Goal: Information Seeking & Learning: Learn about a topic

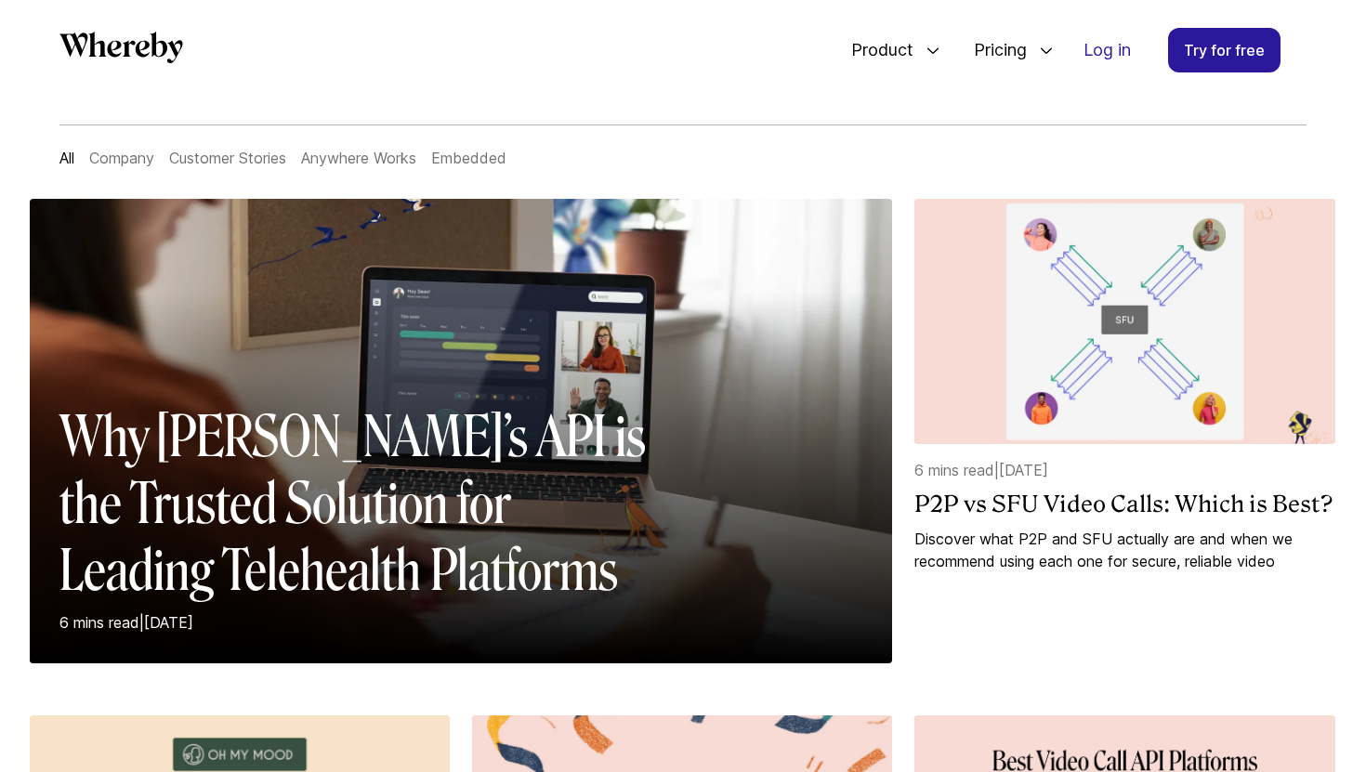
click at [236, 162] on link "Customer Stories" at bounding box center [227, 158] width 117 height 19
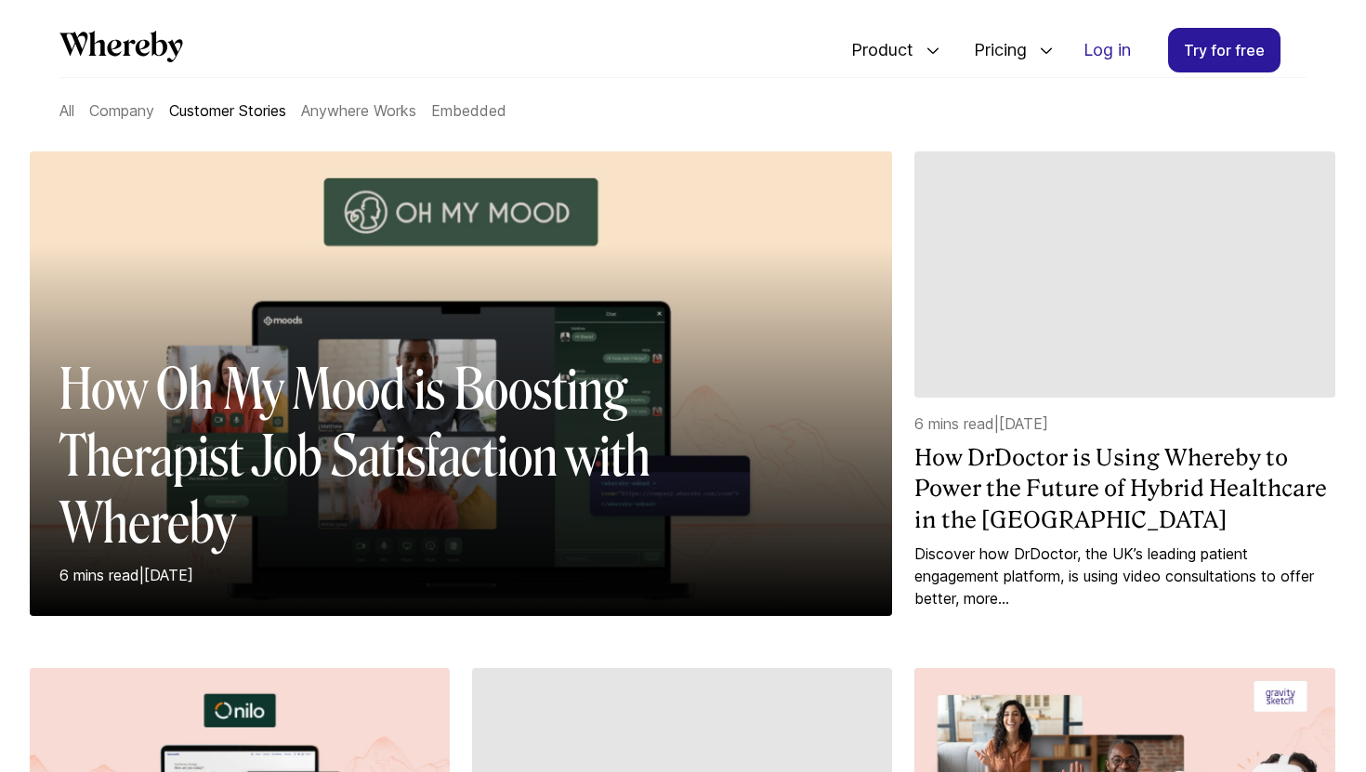
scroll to position [172, 0]
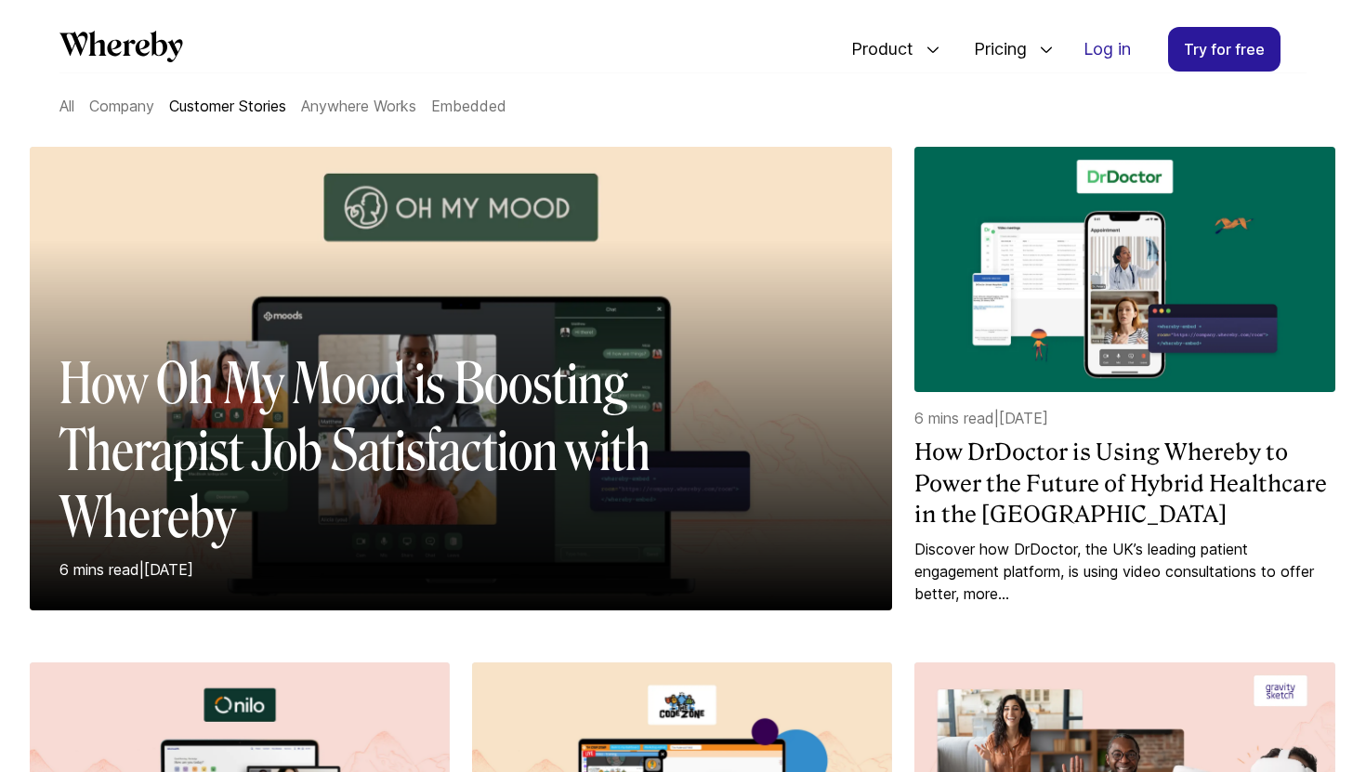
click at [72, 99] on link "All" at bounding box center [66, 106] width 15 height 19
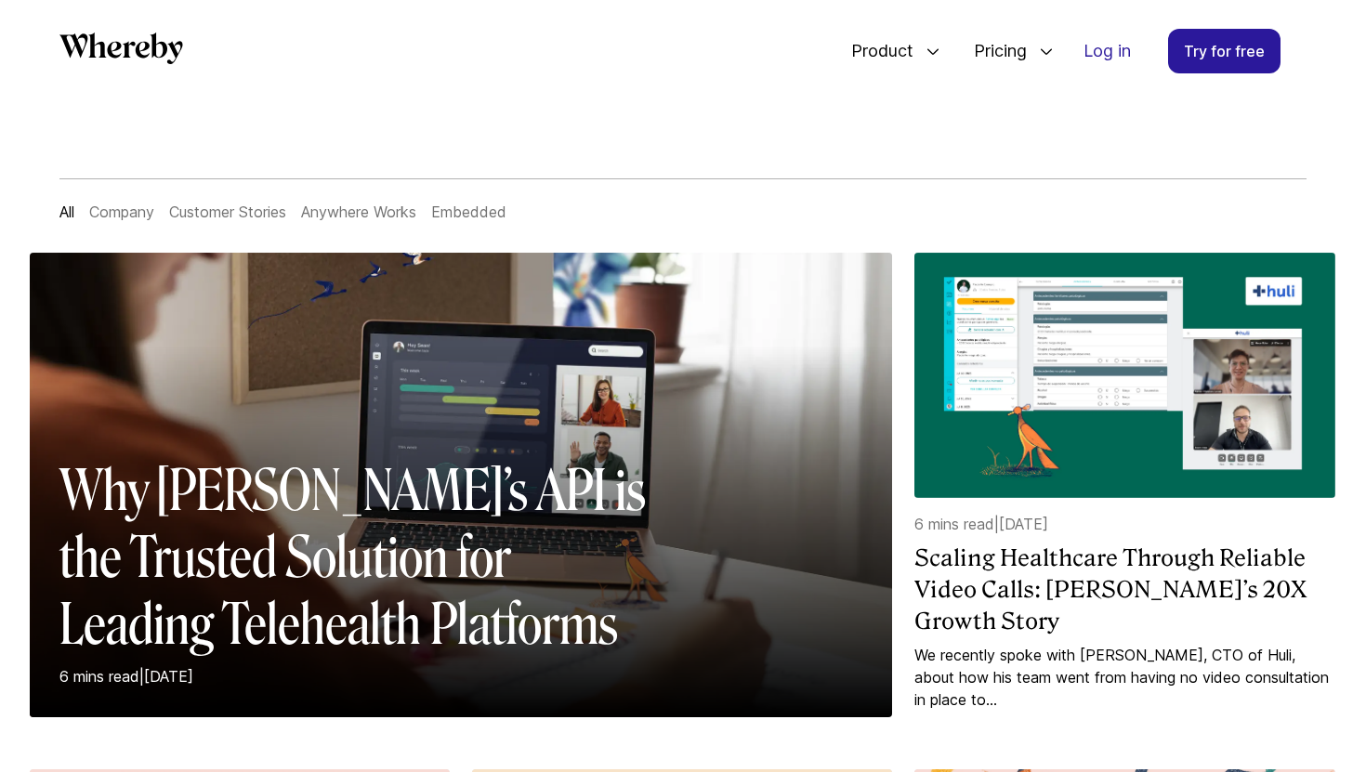
scroll to position [81, 0]
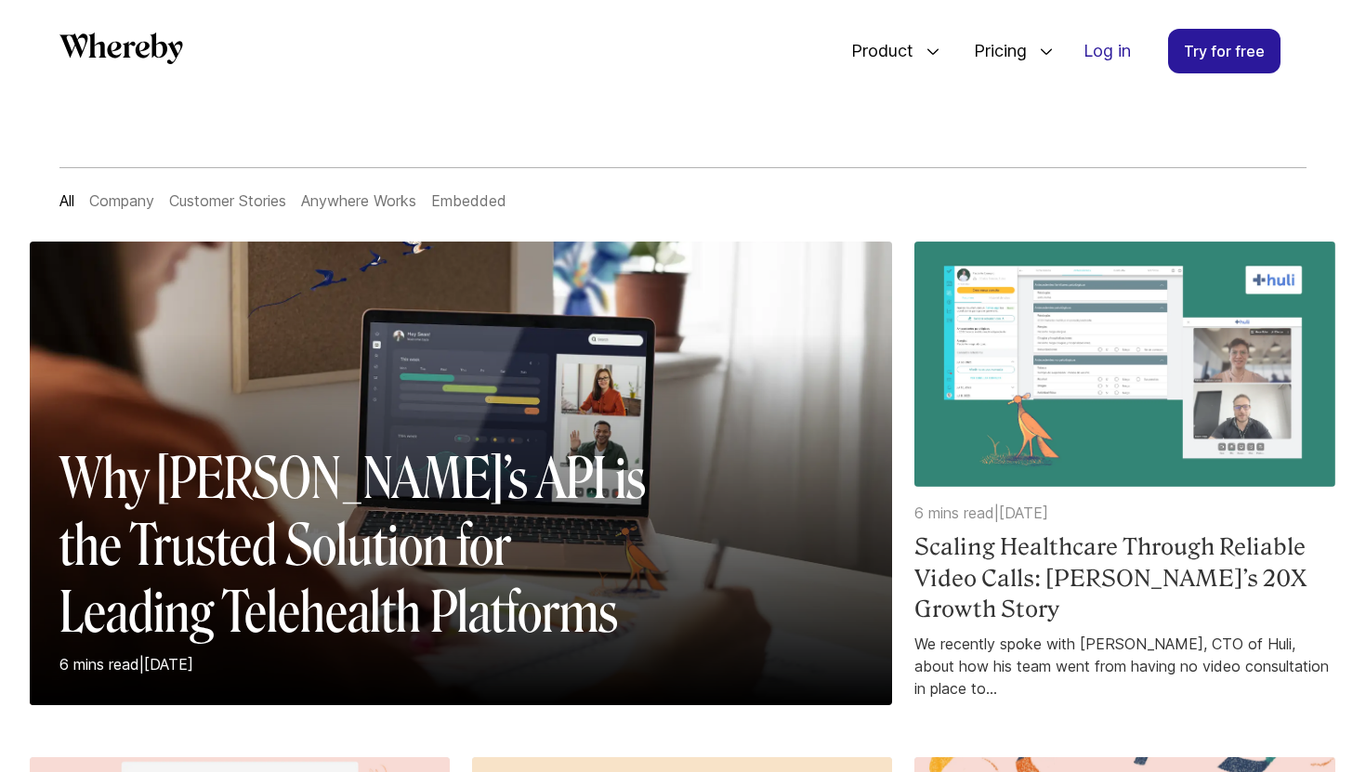
click at [1102, 554] on h4 "Scaling Healthcare Through Reliable Video Calls: Huli’s 20X Growth Story" at bounding box center [1125, 579] width 420 height 94
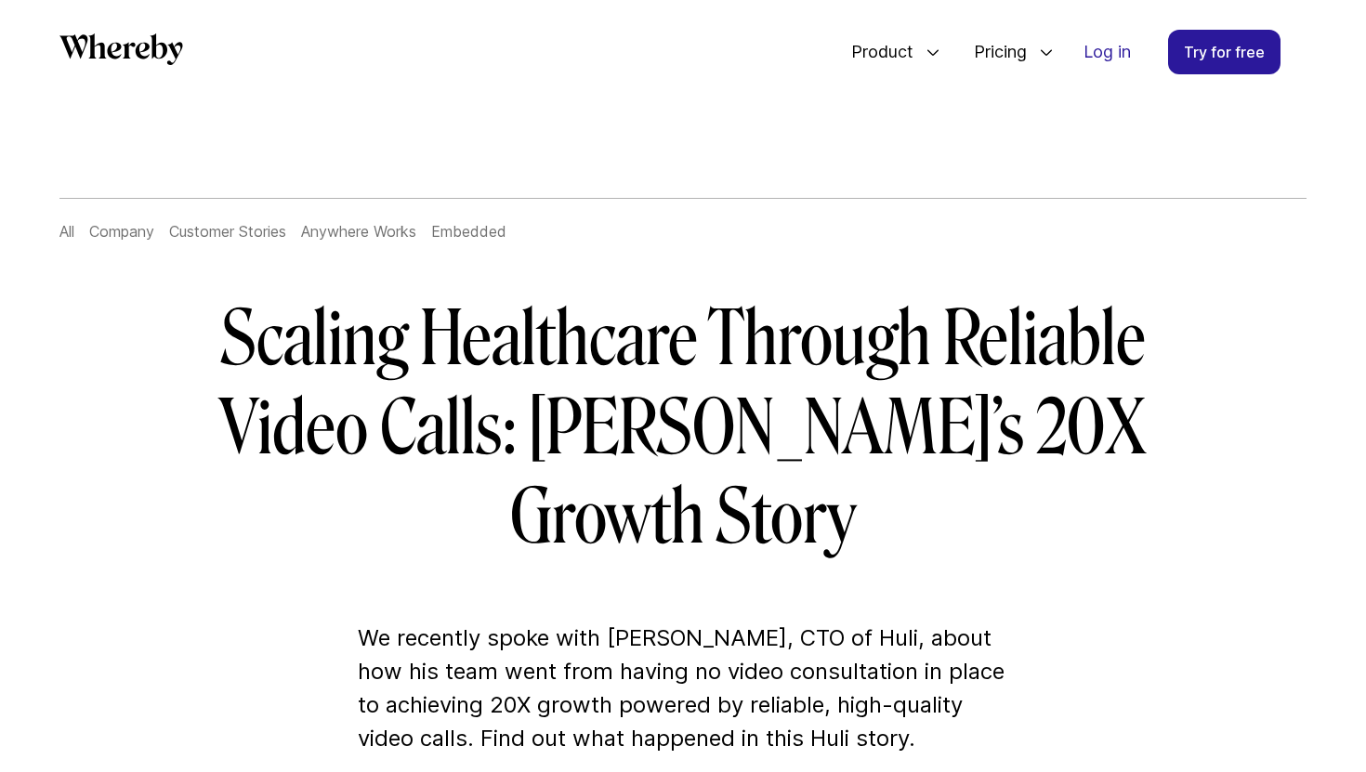
scroll to position [55, 0]
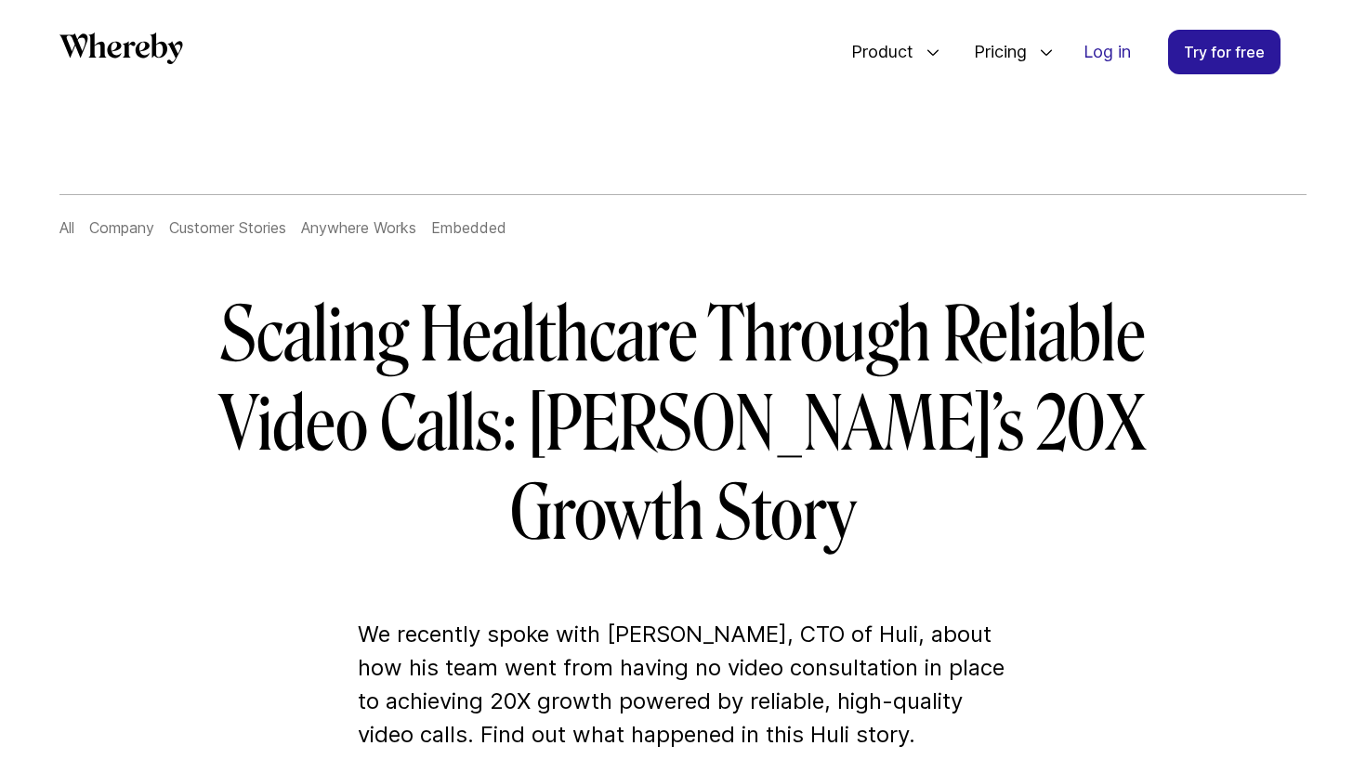
scroll to position [78, 0]
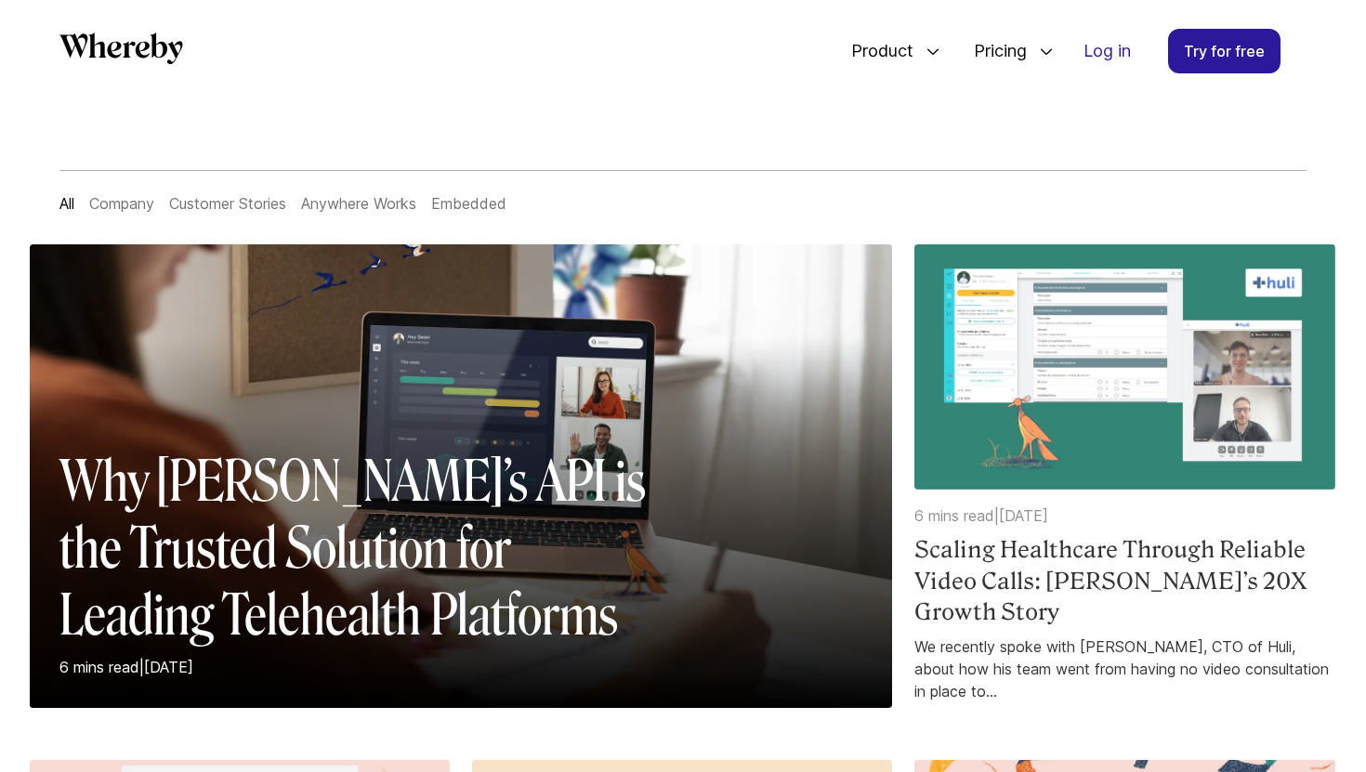
click at [970, 577] on h4 "Scaling Healthcare Through Reliable Video Calls: Huli’s 20X Growth Story" at bounding box center [1125, 582] width 420 height 94
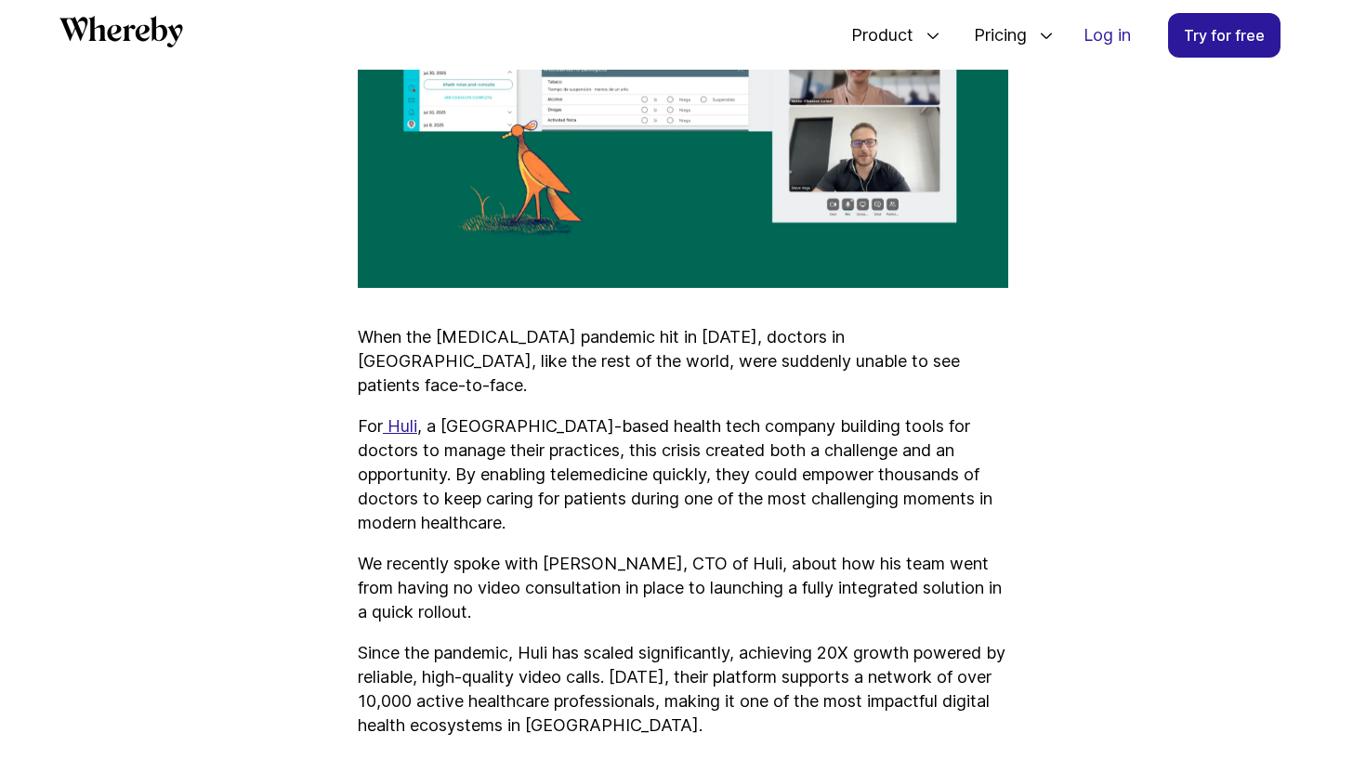
scroll to position [1079, 0]
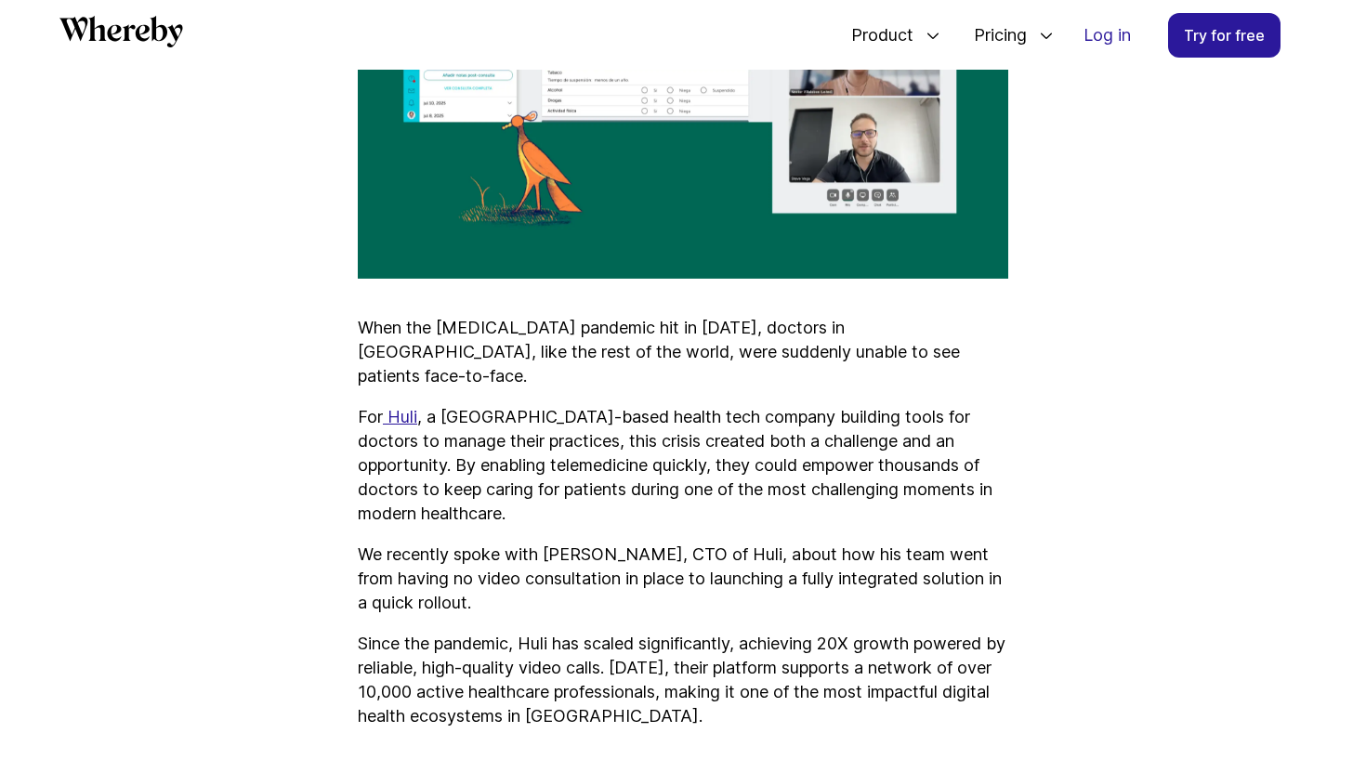
click at [363, 316] on p "When the COVID-19 pandemic hit in 2020, doctors in Latin America, like the rest…" at bounding box center [683, 352] width 651 height 73
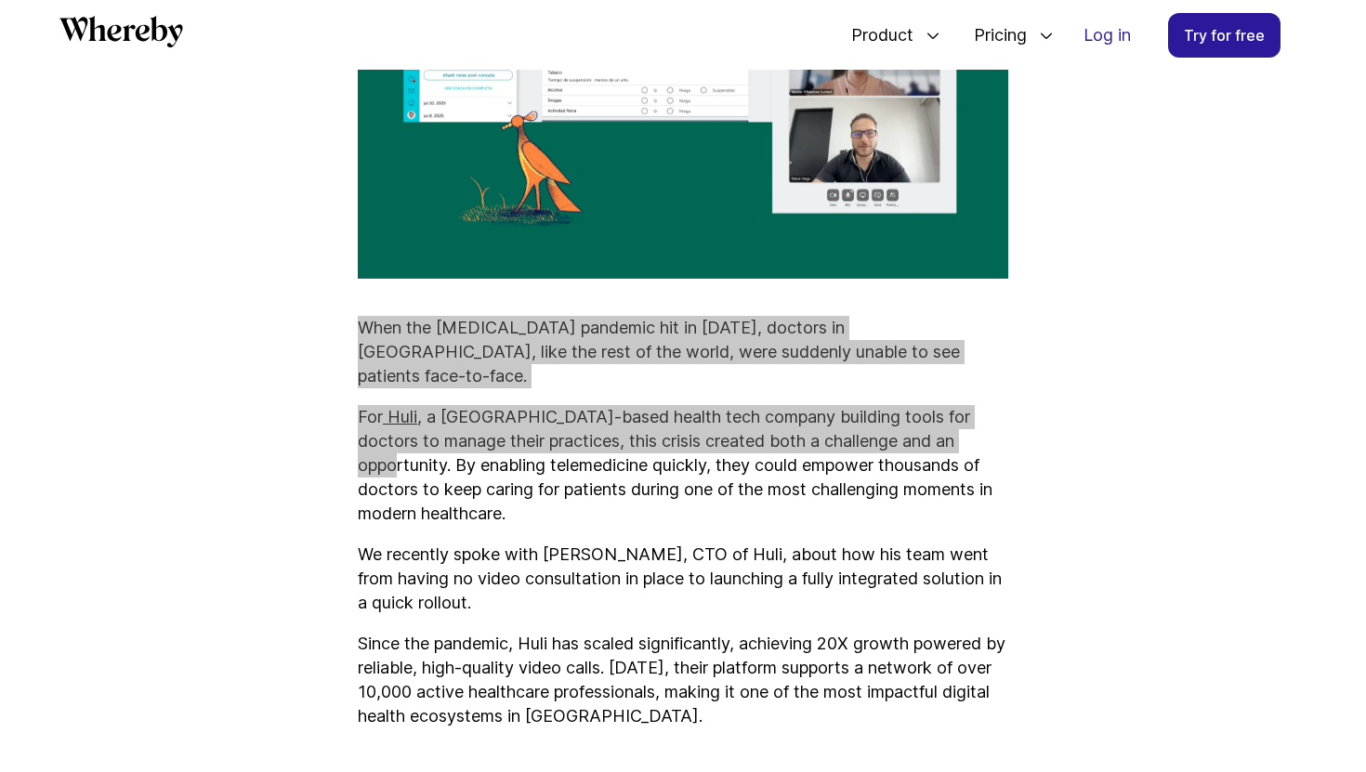
drag, startPoint x: 363, startPoint y: 236, endPoint x: 980, endPoint y: 337, distance: 625.5
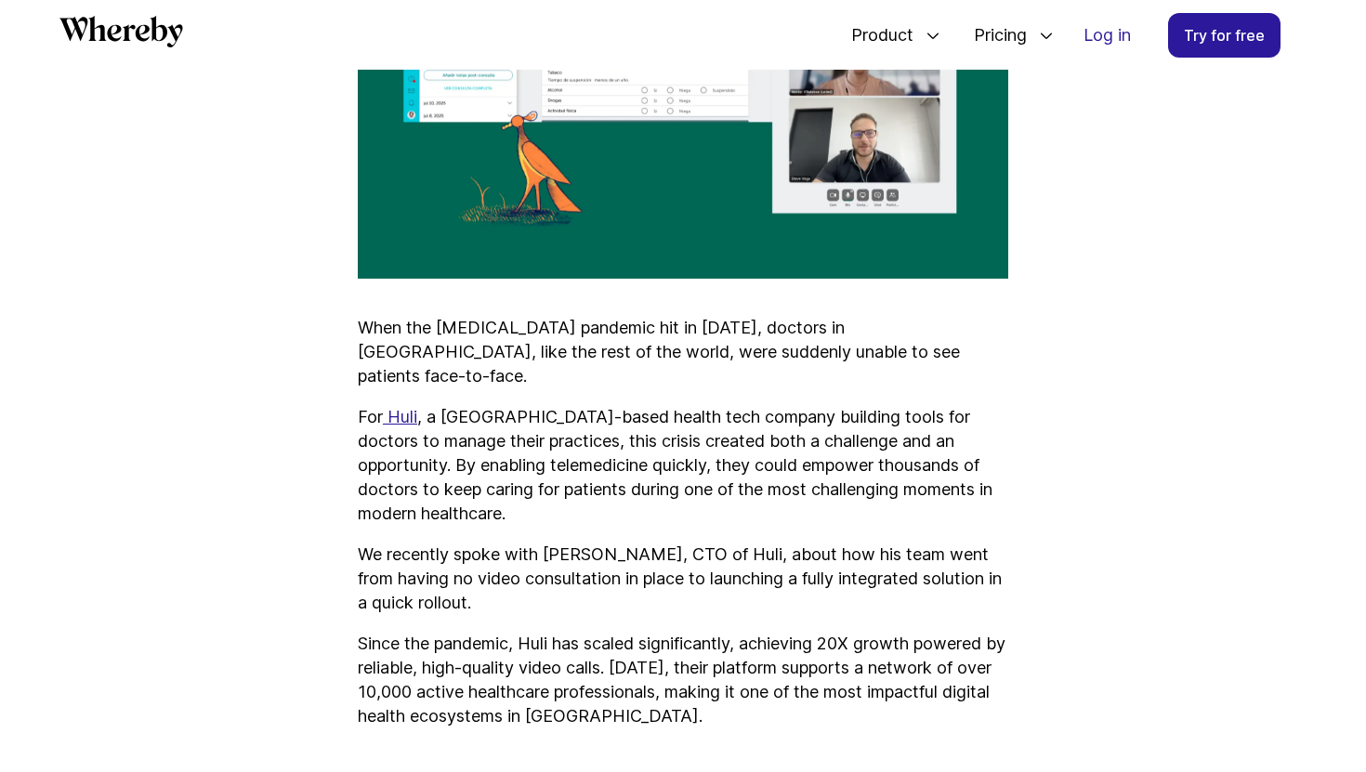
click at [983, 405] on p "For Huli , a Costa Rica-based health tech company building tools for doctors to…" at bounding box center [683, 465] width 651 height 121
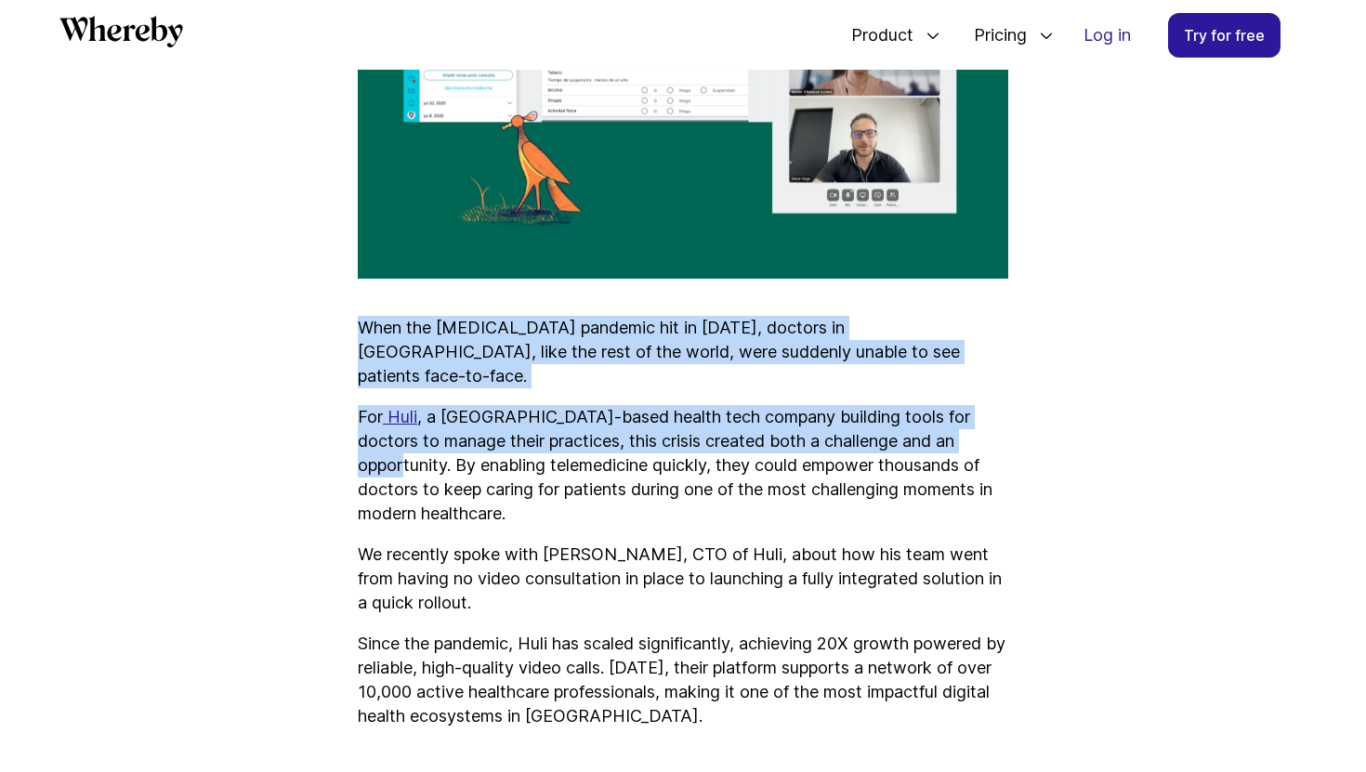
drag, startPoint x: 983, startPoint y: 337, endPoint x: 440, endPoint y: 211, distance: 557.4
copy div "When the COVID-19 pandemic hit in 2020, doctors in Latin America, like the rest…"
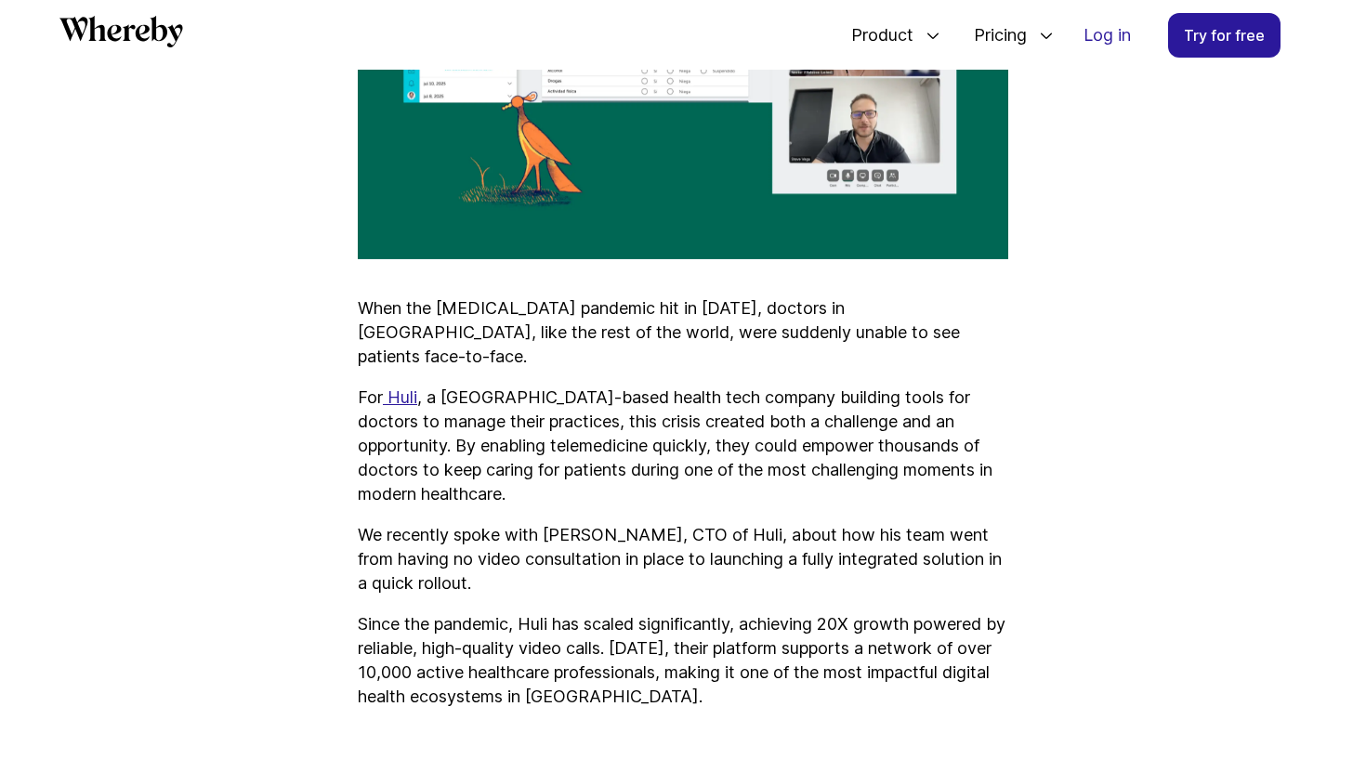
click at [504, 523] on p "We recently spoke with Steve Vega, CTO of Huli, about how his team went from ha…" at bounding box center [683, 559] width 651 height 73
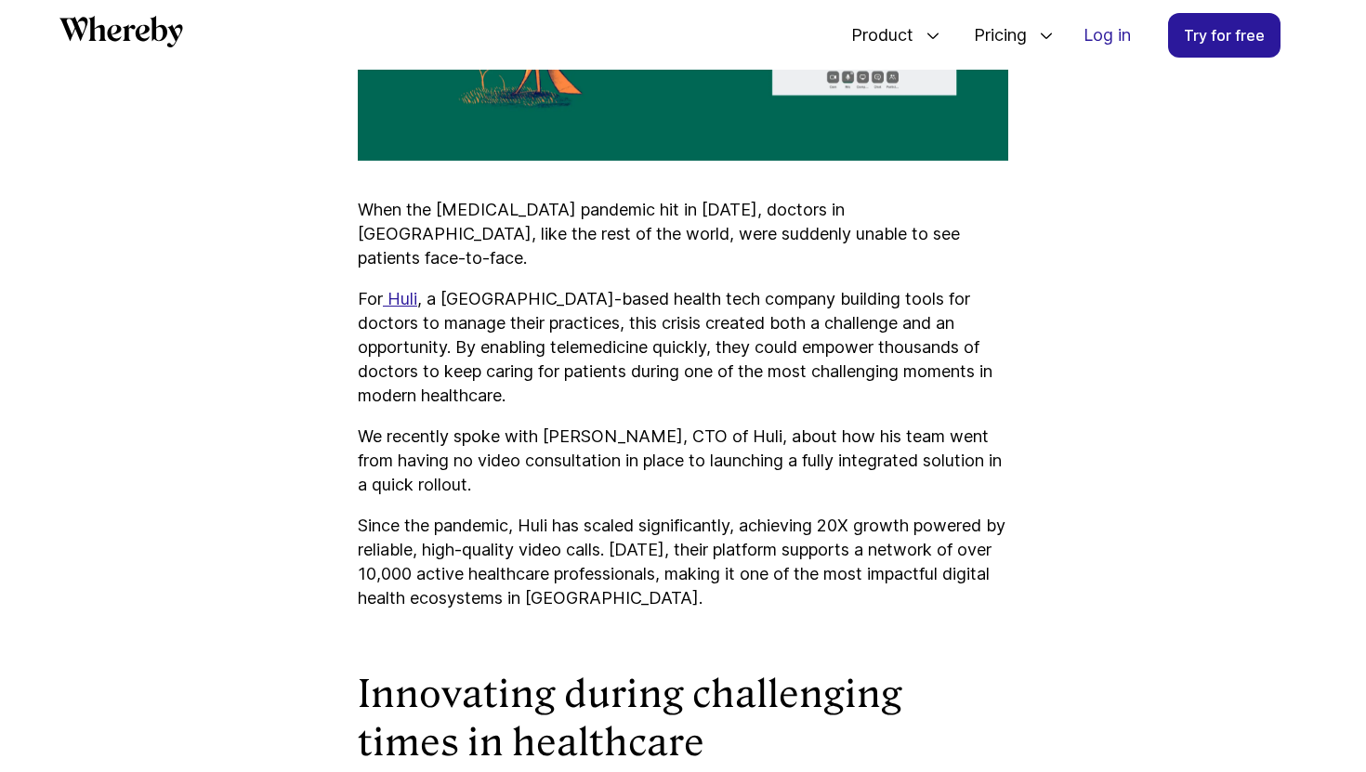
scroll to position [1198, 0]
click at [359, 424] on p "We recently spoke with Steve Vega, CTO of Huli, about how his team went from ha…" at bounding box center [683, 460] width 651 height 73
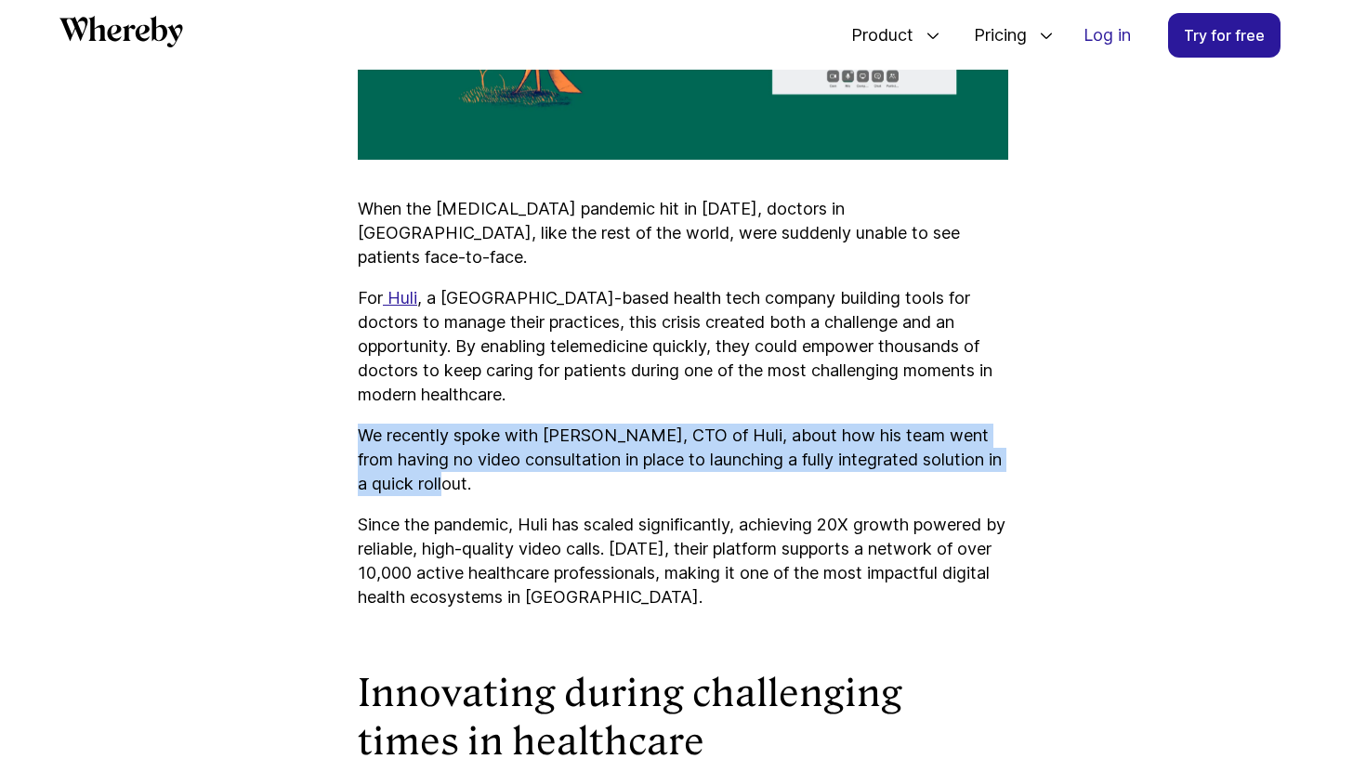
drag, startPoint x: 359, startPoint y: 331, endPoint x: 436, endPoint y: 370, distance: 86.5
click at [436, 424] on p "We recently spoke with Steve Vega, CTO of Huli, about how his team went from ha…" at bounding box center [683, 460] width 651 height 73
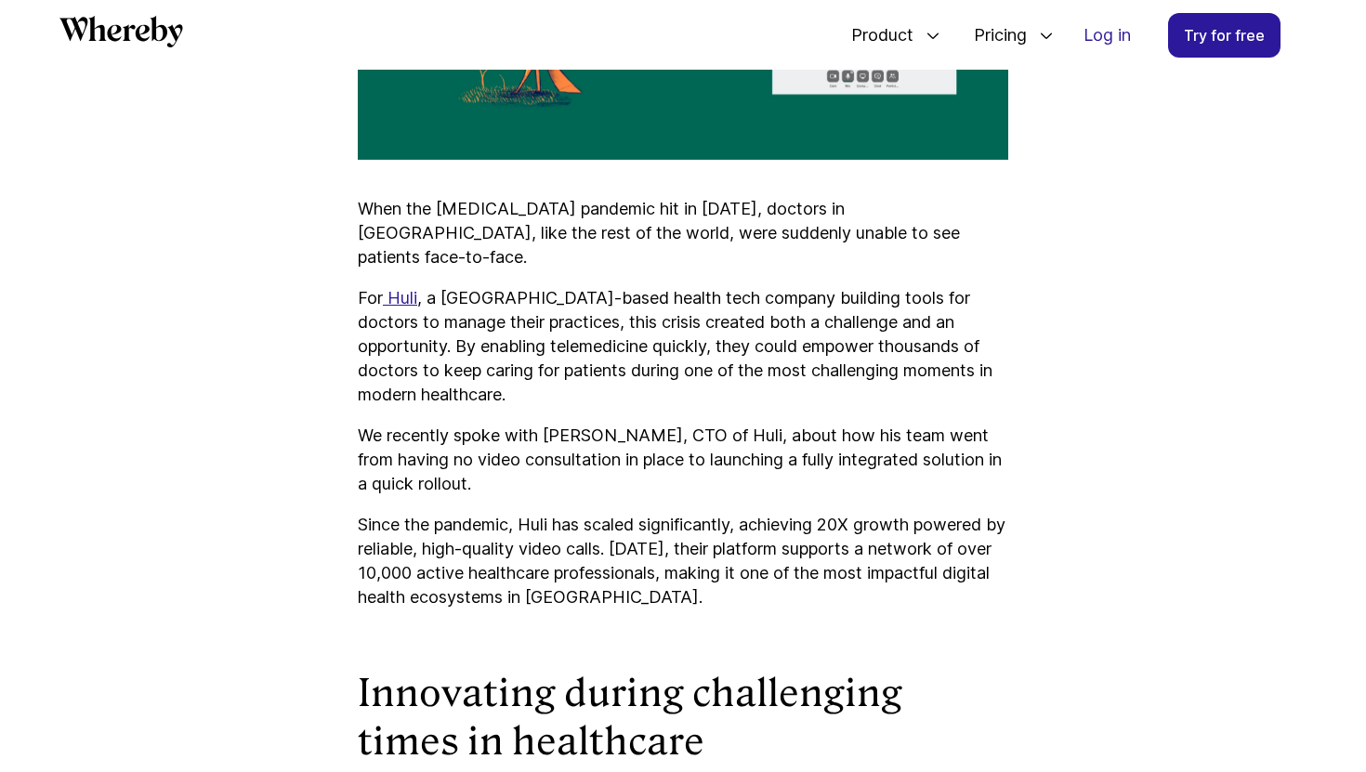
click at [367, 513] on p "Since the pandemic, Huli has scaled significantly, achieving 20X growth powered…" at bounding box center [683, 561] width 651 height 97
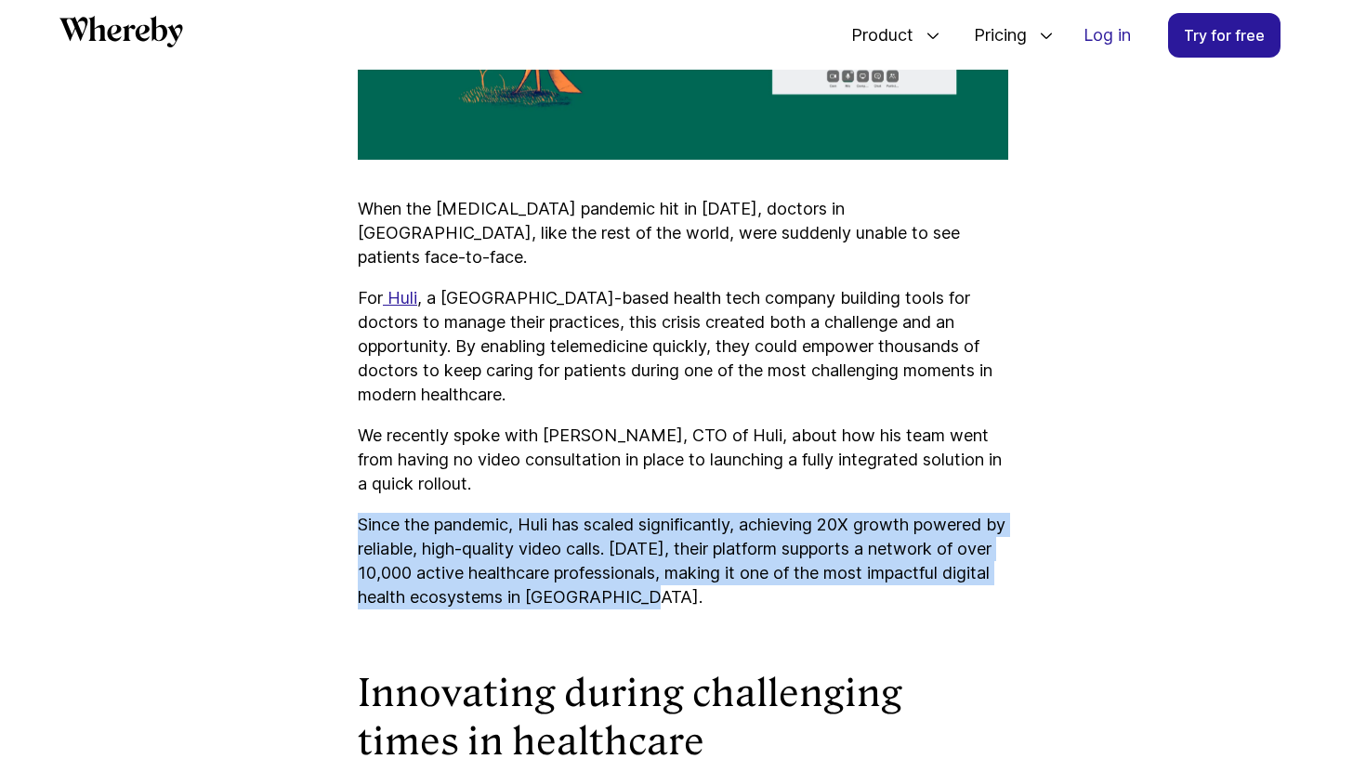
drag, startPoint x: 367, startPoint y: 417, endPoint x: 690, endPoint y: 483, distance: 329.2
click at [690, 513] on p "Since the pandemic, Huli has scaled significantly, achieving 20X growth powered…" at bounding box center [683, 561] width 651 height 97
click at [363, 513] on p "Since the pandemic, Huli has scaled significantly, achieving 20X growth powered…" at bounding box center [683, 561] width 651 height 97
drag, startPoint x: 363, startPoint y: 414, endPoint x: 668, endPoint y: 485, distance: 314.1
click at [668, 513] on p "Since the pandemic, Huli has scaled significantly, achieving 20X growth powered…" at bounding box center [683, 561] width 651 height 97
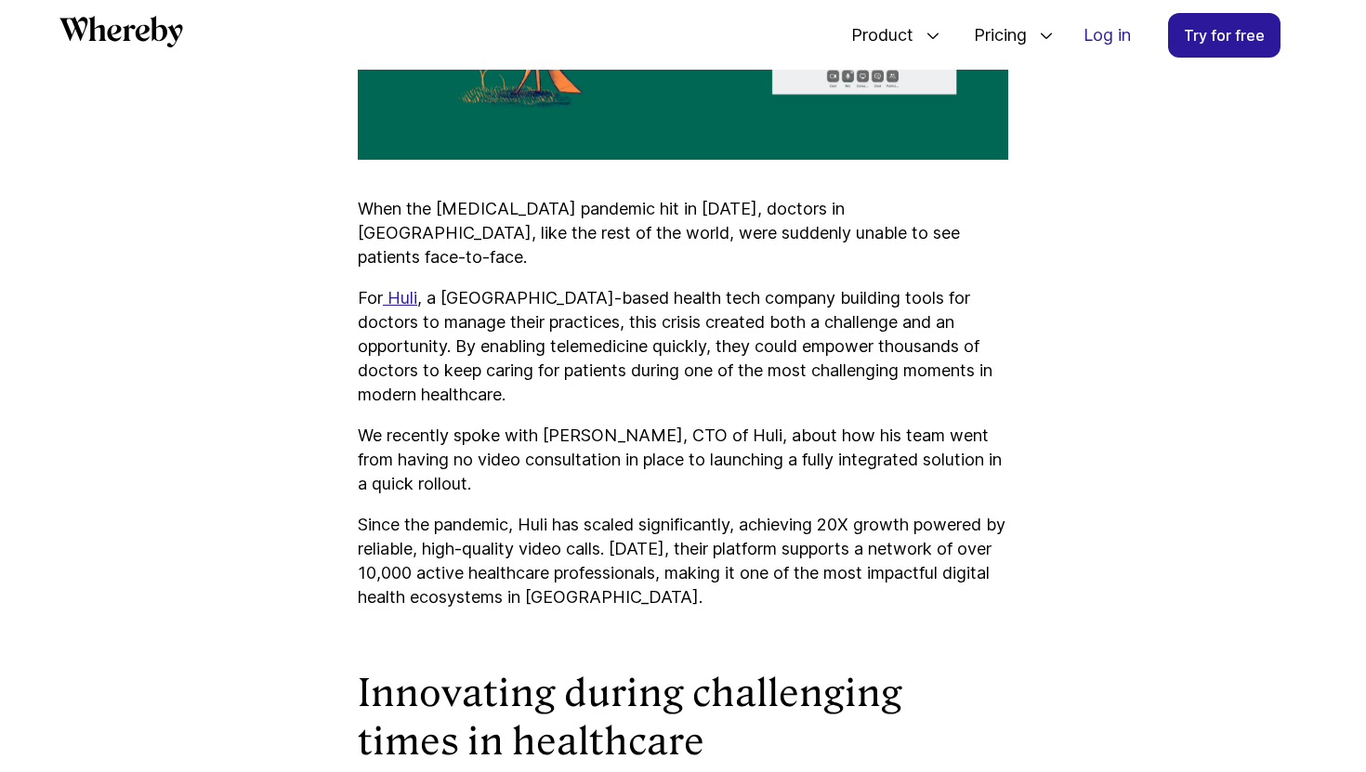
click at [363, 197] on p "When the COVID-19 pandemic hit in 2020, doctors in Latin America, like the rest…" at bounding box center [683, 233] width 651 height 73
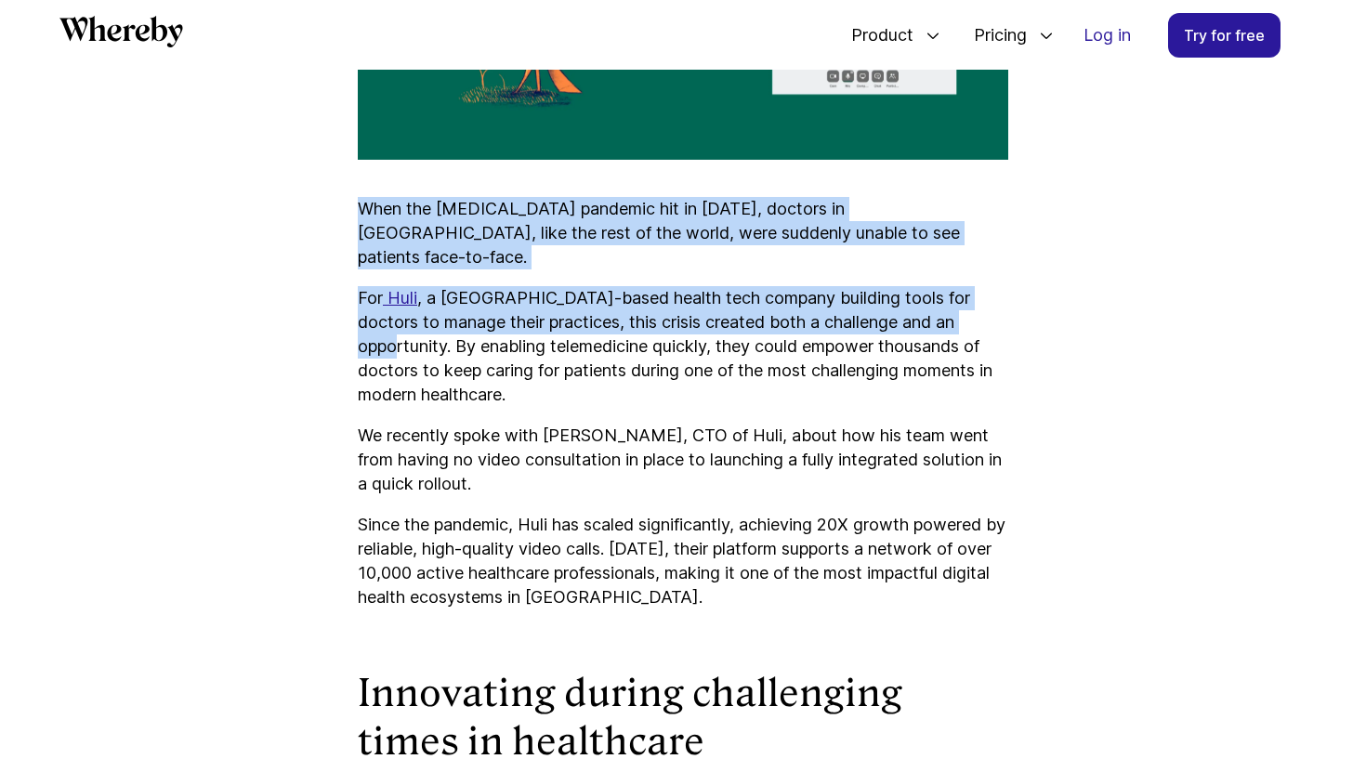
drag, startPoint x: 363, startPoint y: 119, endPoint x: 975, endPoint y: 211, distance: 619.5
copy div "When the COVID-19 pandemic hit in 2020, doctors in Latin America, like the rest…"
